Goal: Find specific page/section: Find specific page/section

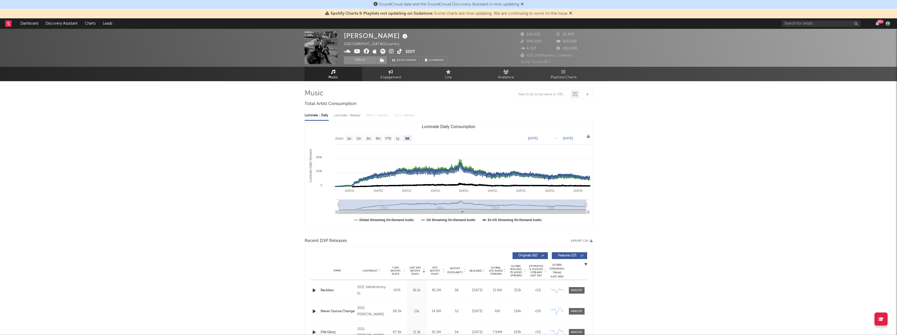
select select "All"
click at [810, 23] on input "text" at bounding box center [821, 23] width 79 height 7
type input "blaqbonez"
click at [790, 34] on div at bounding box center [791, 36] width 12 height 12
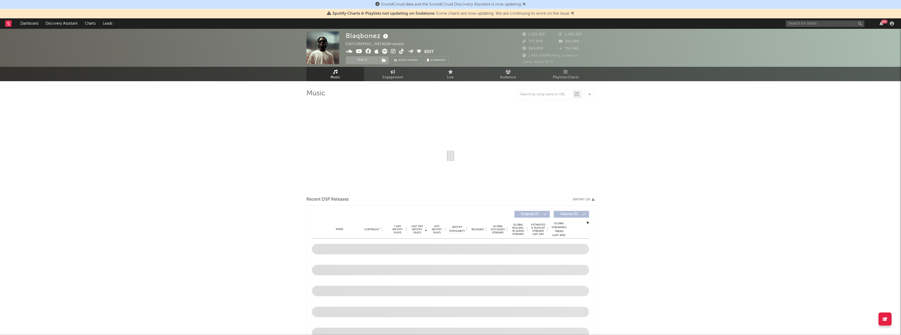
select select "6m"
